Goal: Task Accomplishment & Management: Complete application form

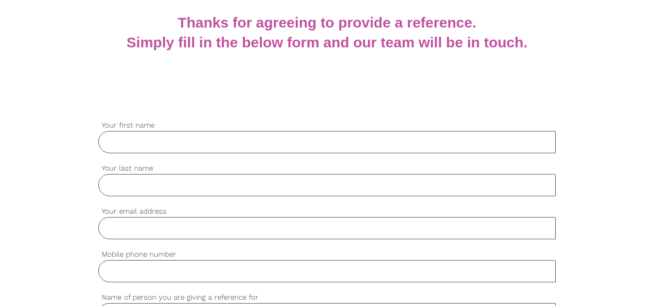
scroll to position [194, 0]
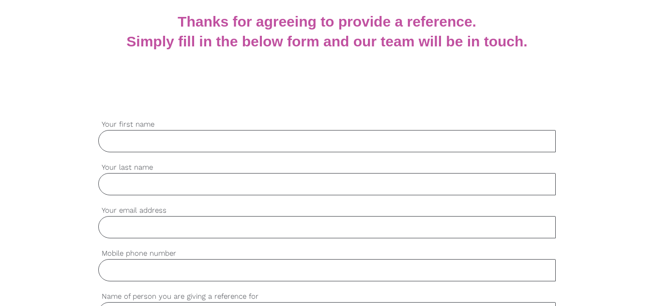
click at [188, 146] on input "Your first name" at bounding box center [327, 141] width 458 height 22
type input "Penelope"
type input "Meldrum"
type input "penny@your-way.com.au"
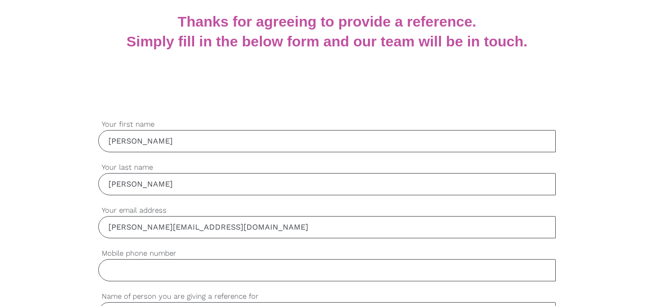
type input "0416271726"
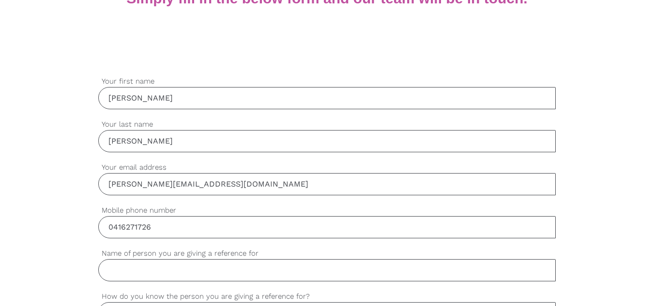
scroll to position [290, 0]
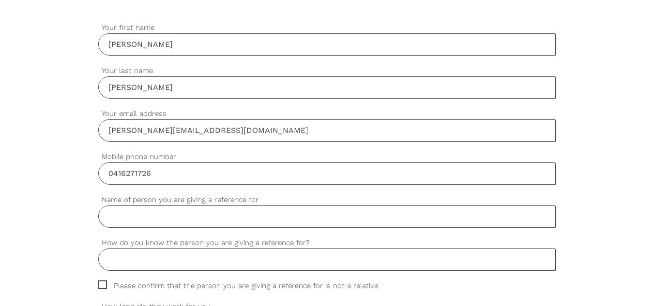
click at [168, 216] on input "Name of person you are giving a reference for" at bounding box center [327, 217] width 458 height 22
type input "Eliza Kibombo"
click at [167, 258] on input "How do you know the person you are giving a reference for?" at bounding box center [327, 260] width 458 height 22
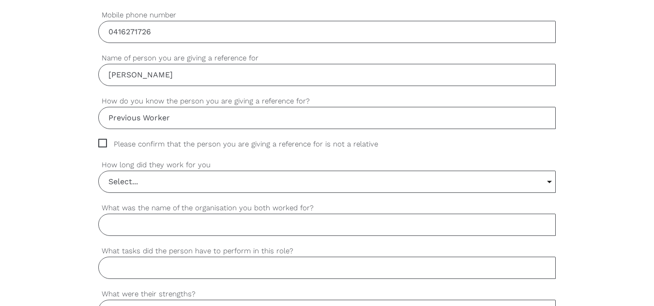
scroll to position [436, 0]
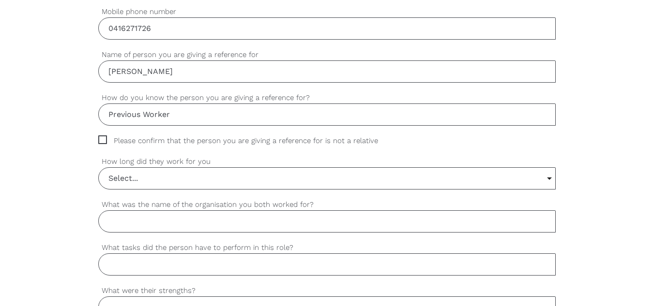
type input "Previous Worker"
click at [106, 140] on span "Please confirm that the person you are giving a reference for is not a relative" at bounding box center [247, 141] width 298 height 11
click at [105, 140] on input "Please confirm that the person you are giving a reference for is not a relative" at bounding box center [101, 139] width 6 height 6
checkbox input "true"
click at [143, 181] on input "Select..." at bounding box center [327, 178] width 457 height 21
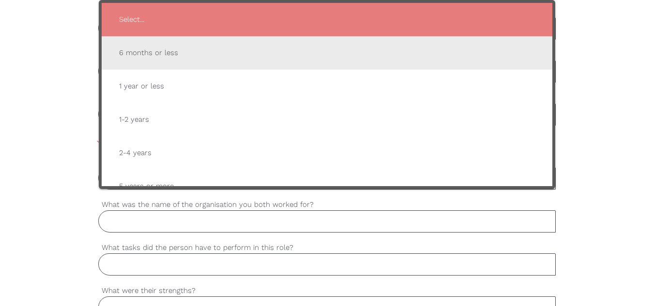
click at [197, 53] on span "6 months or less" at bounding box center [327, 53] width 432 height 24
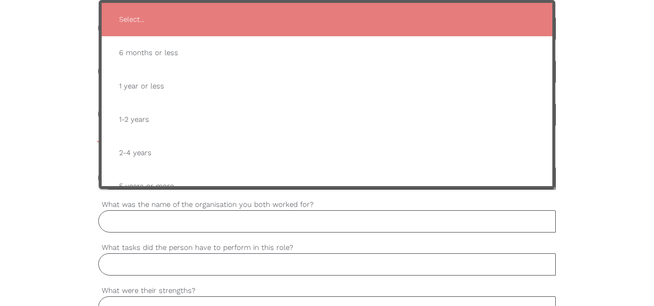
type input "6 months or less"
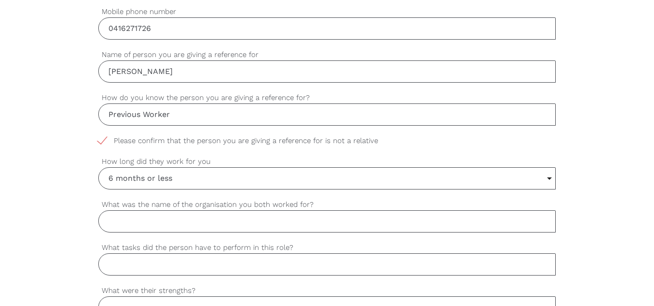
click at [180, 227] on input "What was the name of the organisation you both worked for?" at bounding box center [327, 222] width 458 height 22
type input "Your Way Support Solutions"
click at [164, 266] on input "What tasks did the person have to perform in this role?" at bounding box center [327, 265] width 458 height 22
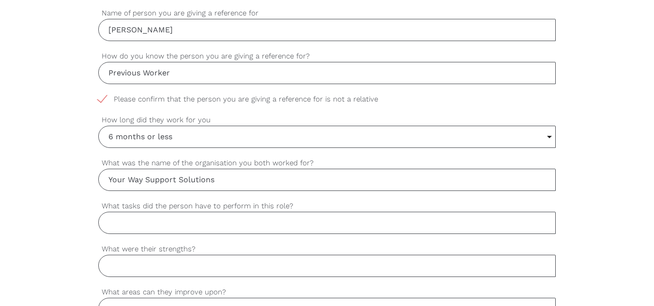
scroll to position [533, 0]
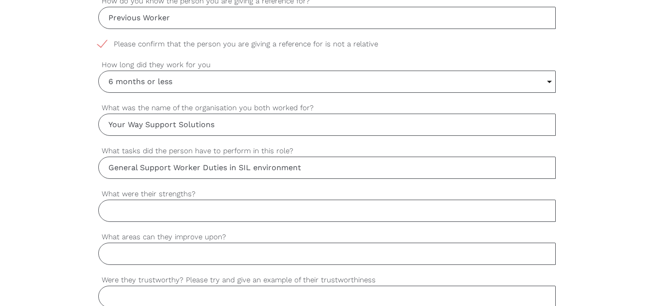
type input "General Support Worker Duties in SIL environment"
click at [151, 214] on input "What were their strengths?" at bounding box center [327, 211] width 458 height 22
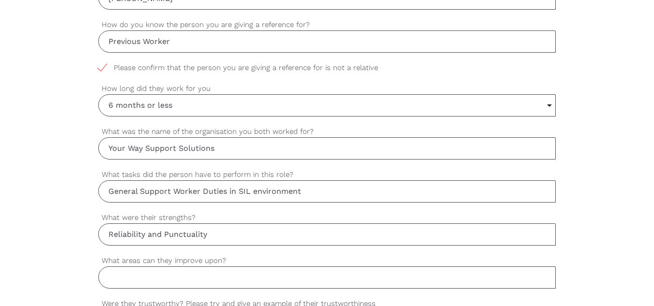
scroll to position [678, 0]
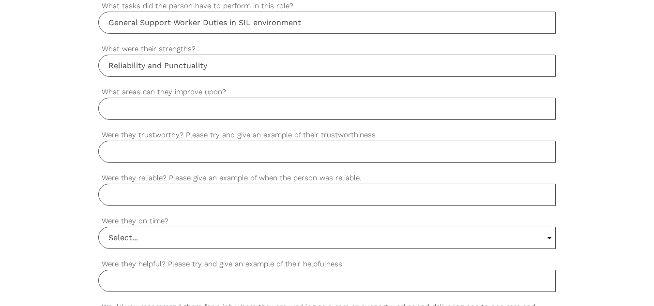
type input "Reliability and Punctuality"
click at [132, 112] on input "What areas can they improve upon?" at bounding box center [327, 109] width 458 height 22
type input "Following detailed instructions"
click at [151, 156] on input "Were they trustworthy? Please try and give an example of their trustworthiness" at bounding box center [327, 152] width 458 height 22
type input "Yes"
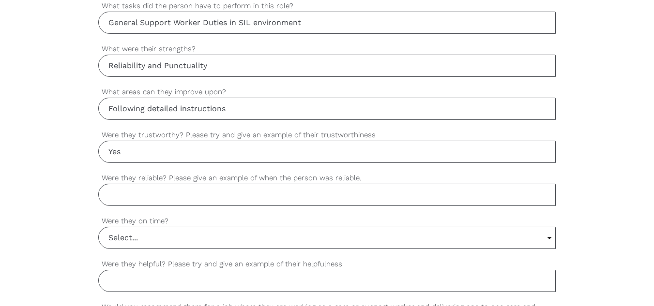
click at [133, 189] on input "Were they reliable? Please give an example of when the person was reliable." at bounding box center [327, 195] width 458 height 22
type input "Always arrived on time and always completed assigned shifts"
click at [164, 221] on label "Were they on time?" at bounding box center [327, 221] width 458 height 11
click at [0, 0] on select "Select... Yes No Sometimes" at bounding box center [0, 0] width 0 height 0
click at [165, 231] on input "Select..." at bounding box center [327, 238] width 457 height 21
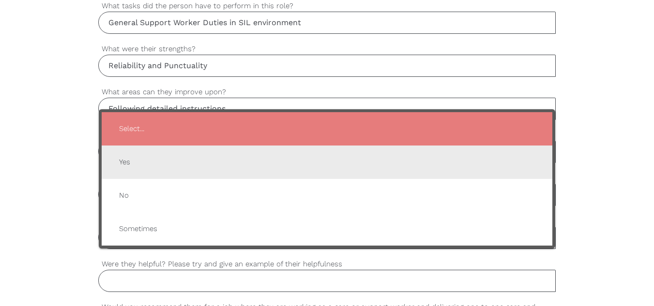
click at [155, 170] on span "Yes" at bounding box center [327, 163] width 432 height 24
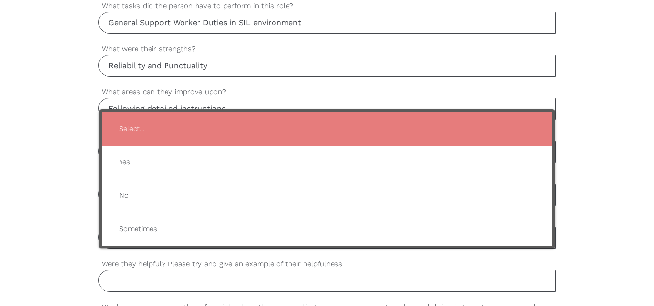
type input "Yes"
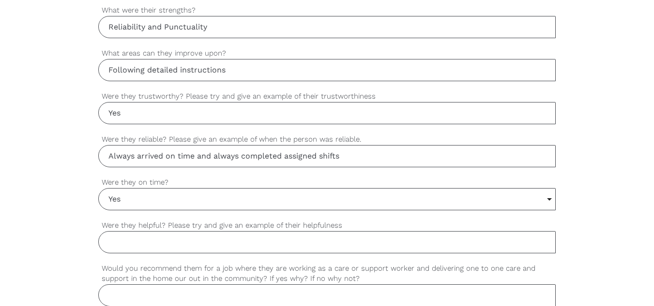
scroll to position [775, 0]
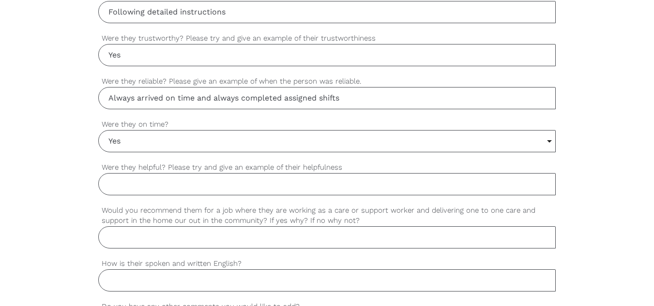
click at [137, 183] on input "Were they helpful? Please try and give an example of their helpfulness" at bounding box center [327, 184] width 458 height 22
type input "Showed initiative with housework"
click at [144, 235] on input "Would you recommend them for a job where they are working as a care or support …" at bounding box center [327, 238] width 458 height 22
type input "U"
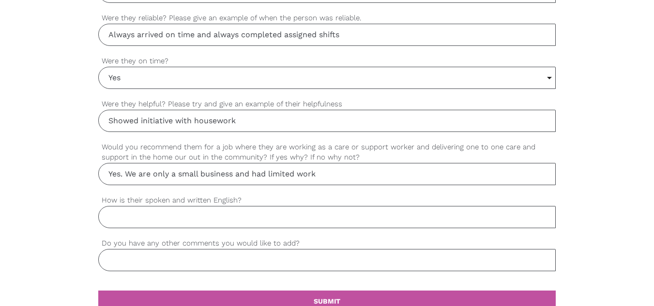
scroll to position [871, 0]
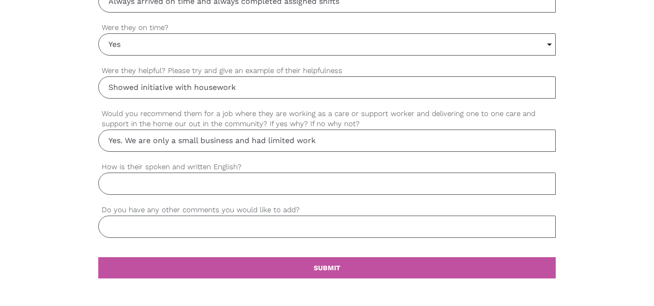
type input "Yes. We are only a small business and had limited work"
click at [142, 180] on input "How is their spoken and written English?" at bounding box center [327, 184] width 458 height 22
click at [118, 186] on input "Adequete" at bounding box center [327, 184] width 458 height 22
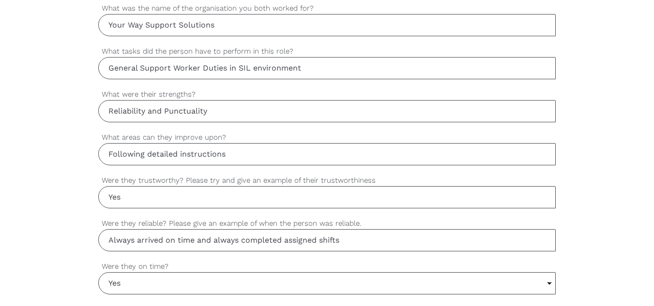
scroll to position [629, 0]
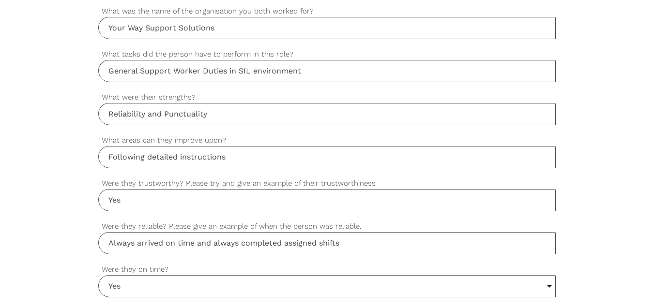
type input "Adequate"
click at [227, 156] on input "Following detailed instructions" at bounding box center [327, 157] width 458 height 22
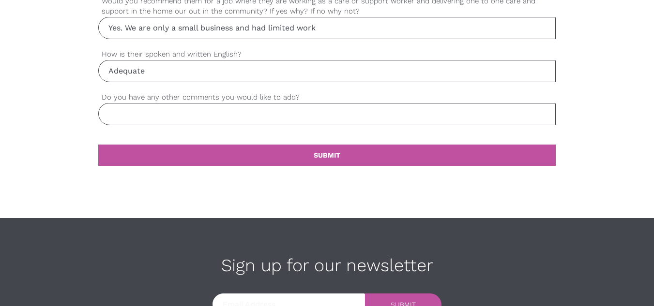
scroll to position [968, 0]
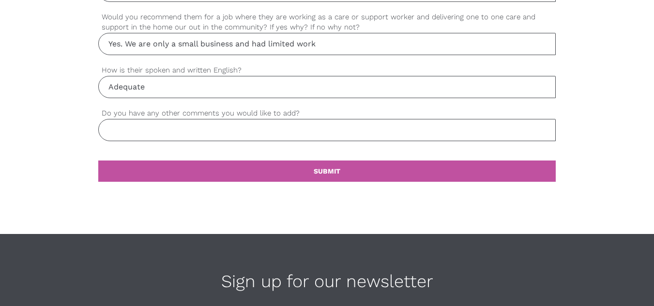
click at [188, 135] on input "Do you have any other comments you would like to add?" at bounding box center [327, 130] width 458 height 22
drag, startPoint x: 148, startPoint y: 120, endPoint x: -60, endPoint y: 100, distance: 209.2
type input "a"
click at [212, 165] on link "settings SUBMIT" at bounding box center [327, 171] width 458 height 21
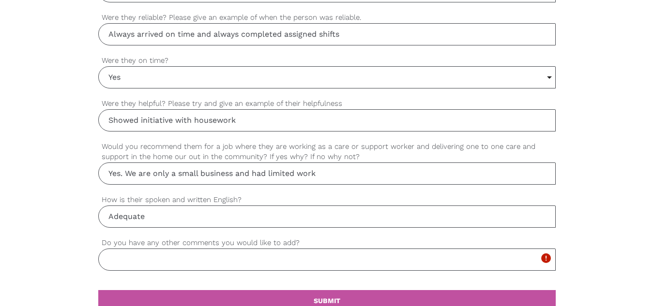
scroll to position [894, 0]
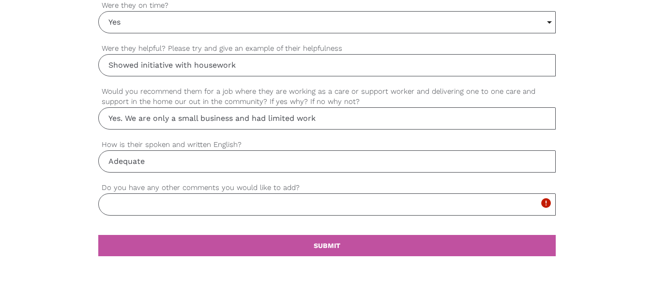
click at [236, 206] on input "Do you have any other comments you would like to add?" at bounding box center [327, 205] width 458 height 22
type input "N"
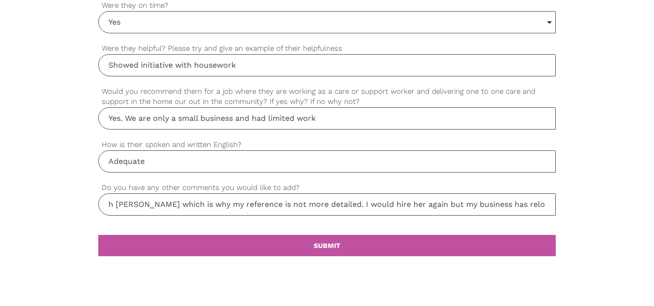
scroll to position [0, 192]
drag, startPoint x: 218, startPoint y: 206, endPoint x: 505, endPoint y: 220, distance: 287.4
click at [504, 220] on div "settings It has been a number of years since I worked with Eliza which is why m…" at bounding box center [327, 204] width 458 height 43
click at [538, 214] on input "It has been a number of years since I worked with Eliza which is why my referen…" at bounding box center [327, 205] width 458 height 22
type input "It has been a number of years since I worked with Eliza which is why my referen…"
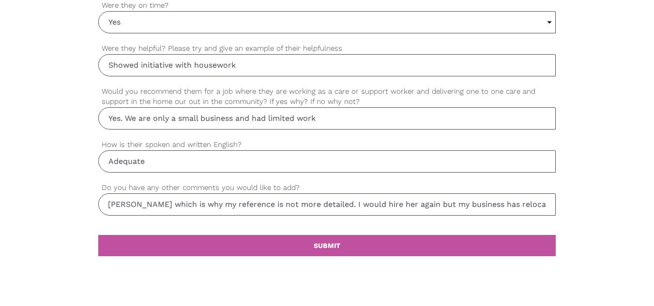
scroll to position [0, 0]
click at [407, 244] on link "settings SUBMIT" at bounding box center [327, 245] width 458 height 21
